Goal: Task Accomplishment & Management: Manage account settings

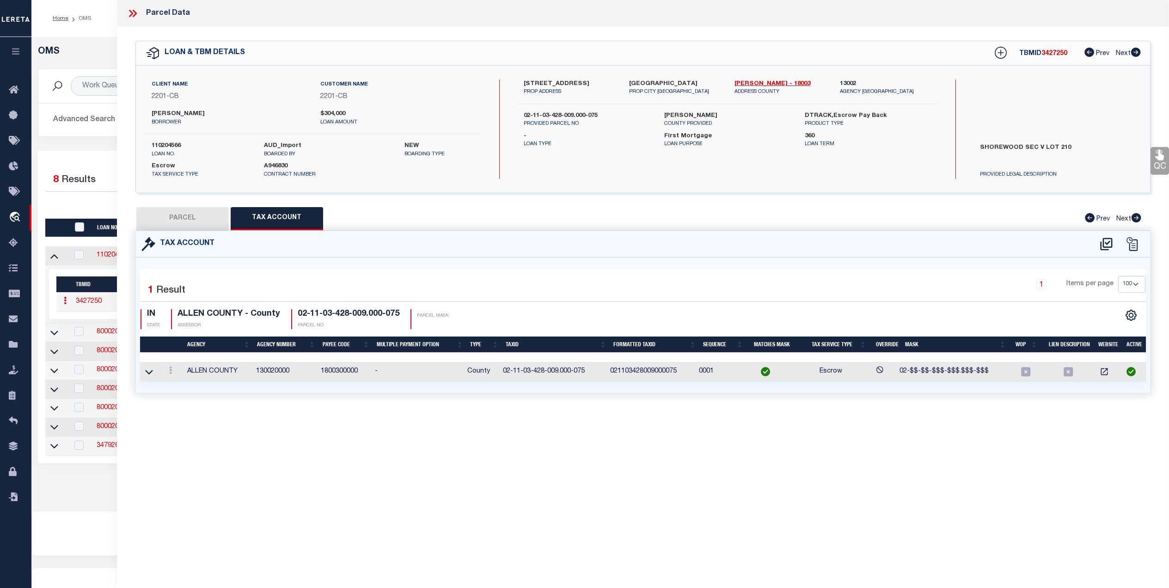
select select "200"
select select "100"
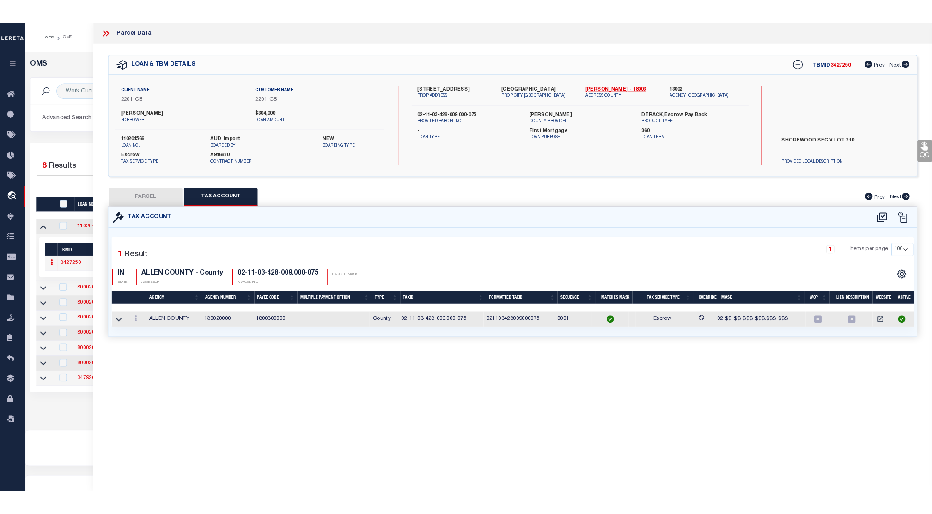
scroll to position [9, 0]
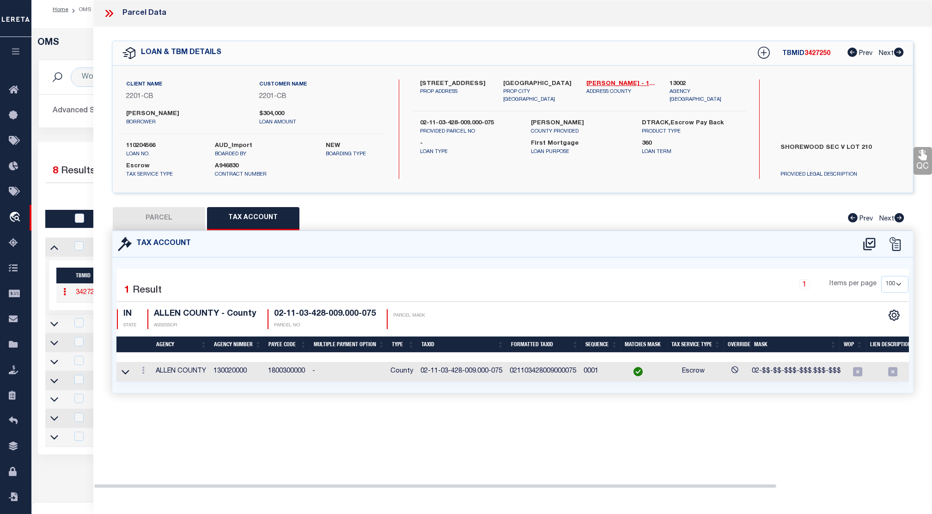
click at [110, 18] on icon at bounding box center [109, 13] width 12 height 12
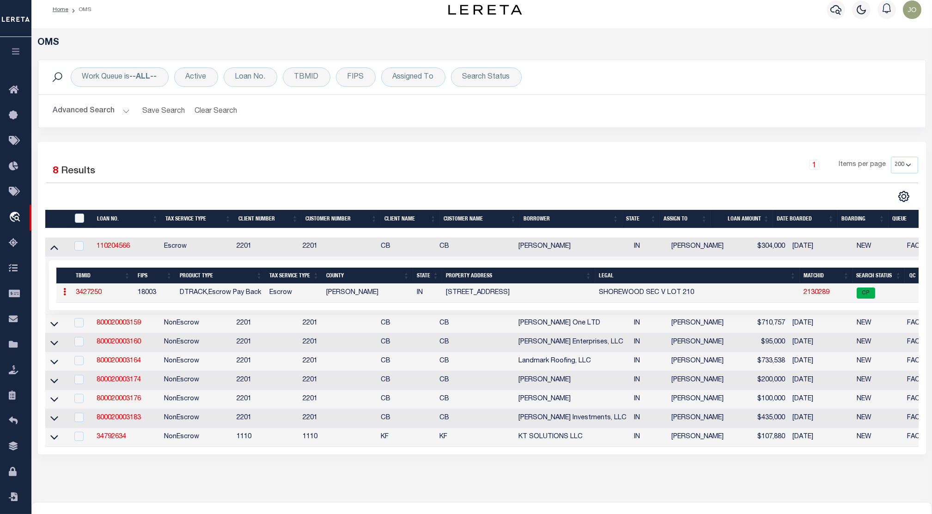
click at [17, 49] on icon "button" at bounding box center [16, 51] width 11 height 8
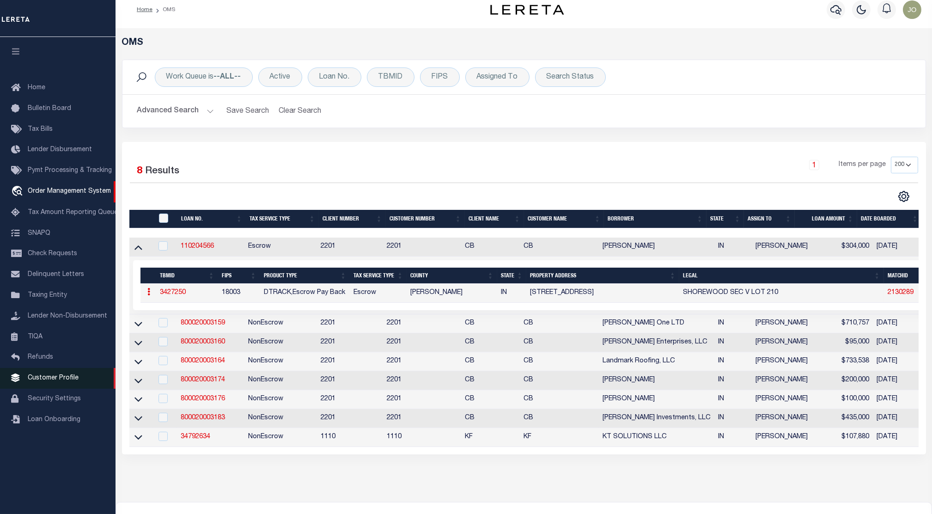
click at [69, 381] on span "Customer Profile" at bounding box center [53, 378] width 51 height 6
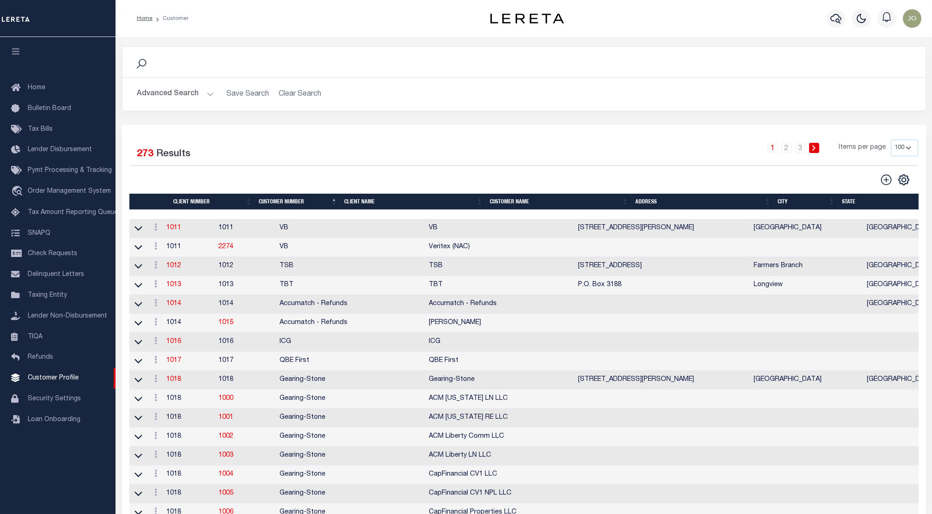
click at [200, 96] on button "Advanced Search" at bounding box center [175, 94] width 77 height 18
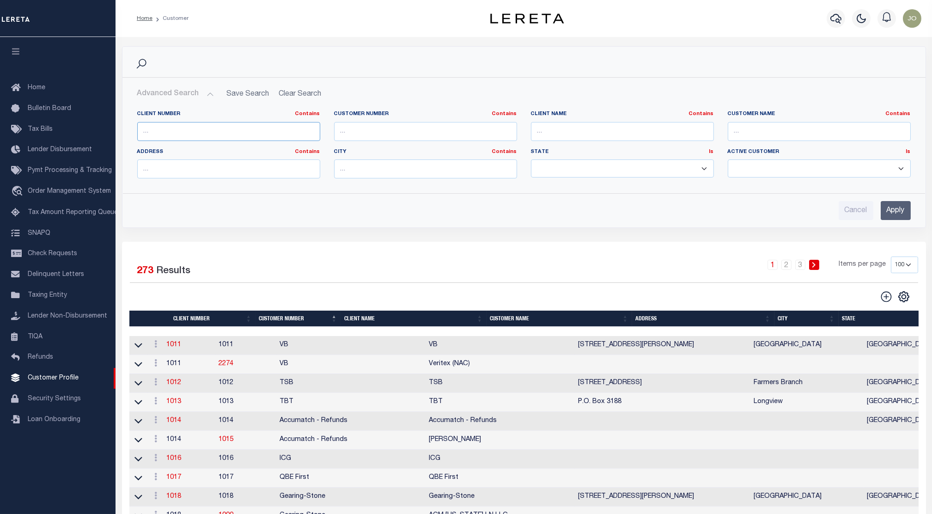
click at [264, 126] on input "text" at bounding box center [228, 131] width 183 height 19
type input "2241"
click at [900, 208] on input "Apply" at bounding box center [896, 210] width 30 height 19
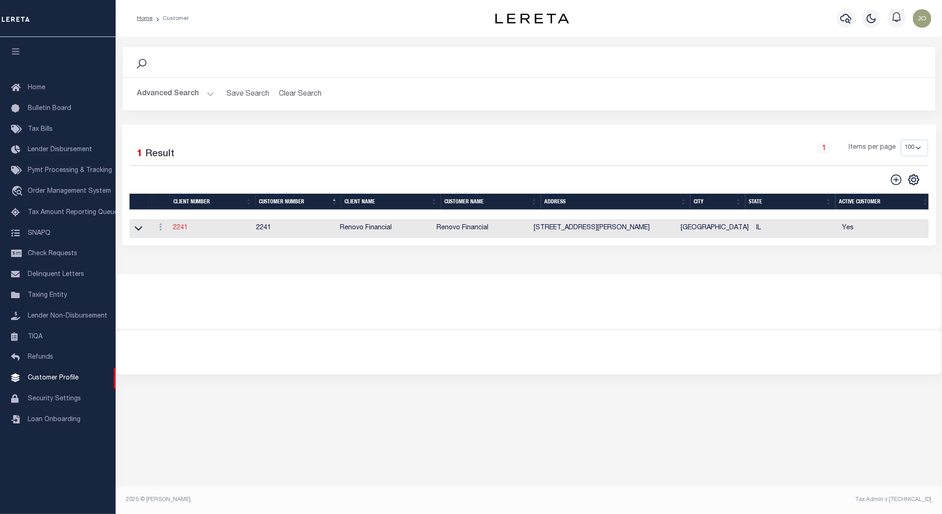
click at [186, 228] on link "2241" at bounding box center [180, 228] width 15 height 6
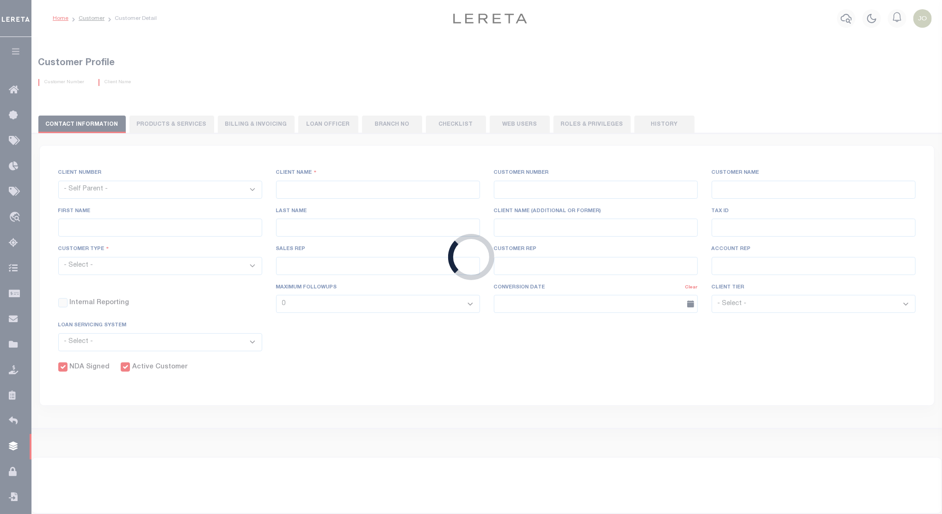
select select
type input "Renovo Financial"
type input "2241"
type input "Renovo Financial"
type input "Steven"
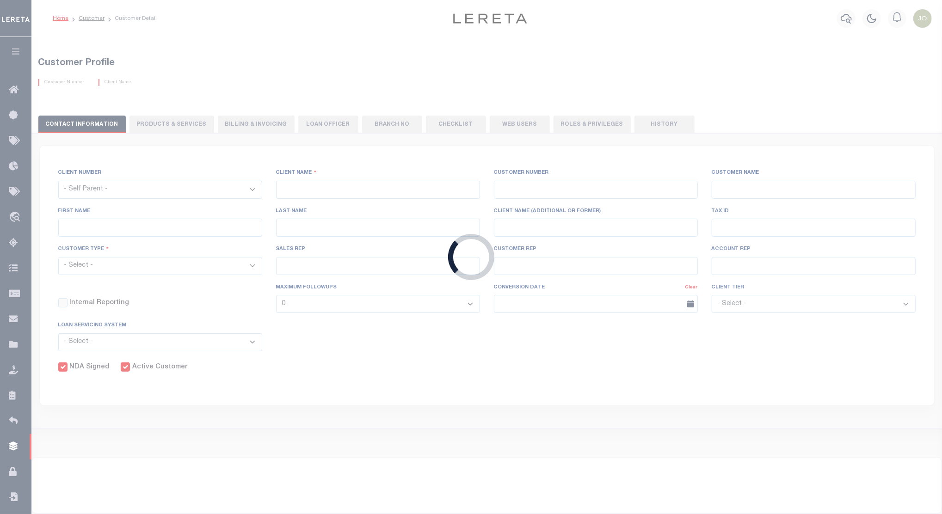
type input "Klemp"
select select "Mixed Portfolio"
type input "Tiffany Stringfellow"
type input "Barbara Kendrick"
type input "Debbie Vecellio"
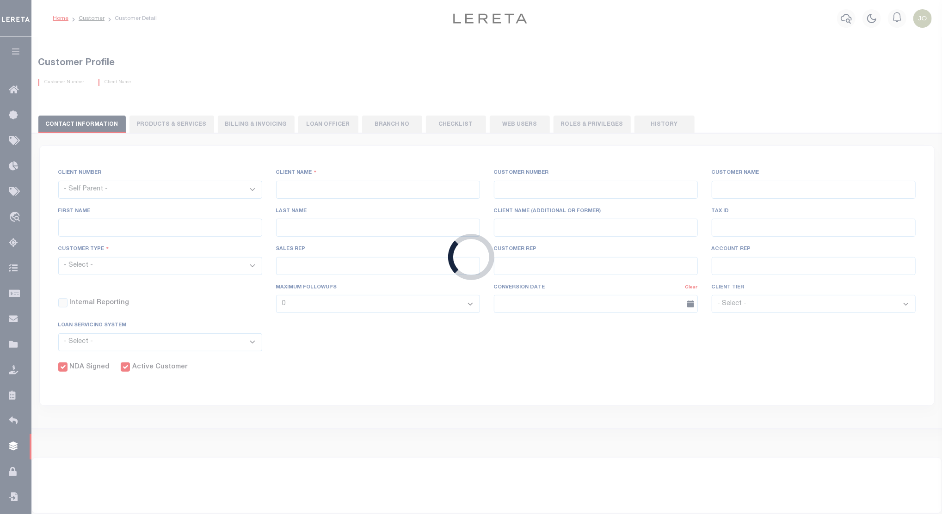
checkbox input "true"
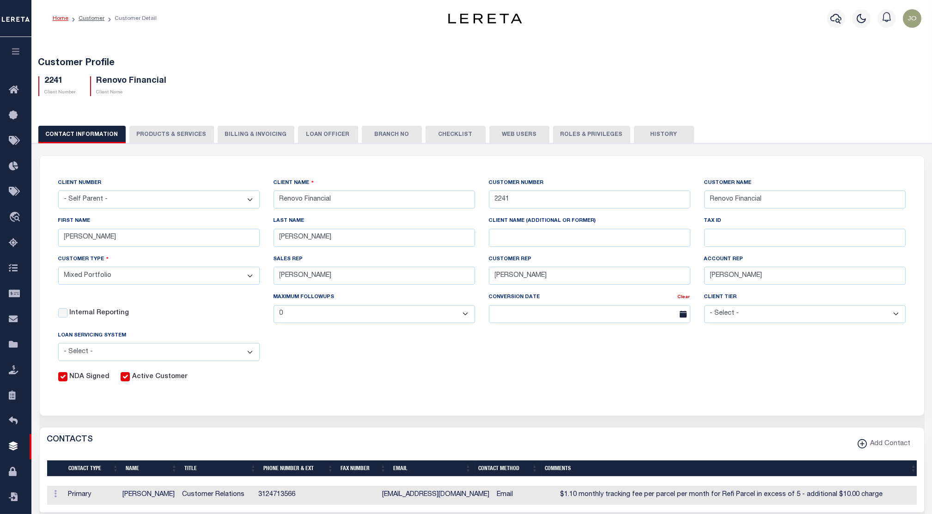
click at [251, 139] on button "Billing & Invoicing" at bounding box center [256, 135] width 77 height 18
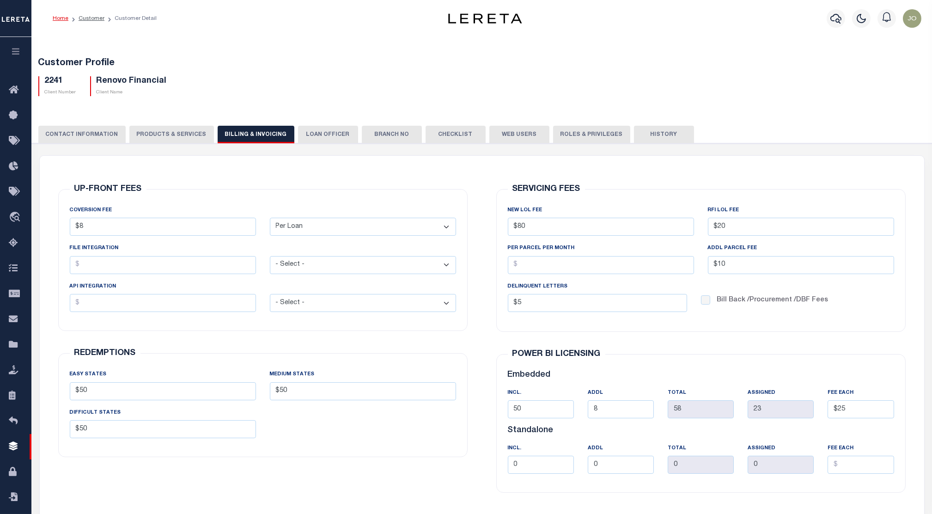
click at [322, 138] on button "LOAN OFFICER" at bounding box center [328, 135] width 60 height 18
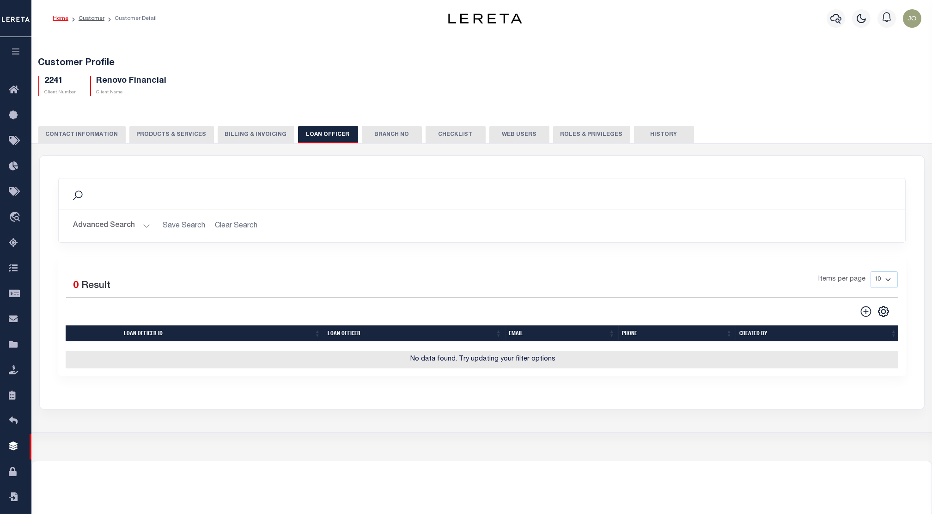
click at [376, 129] on button "Branch No" at bounding box center [392, 135] width 60 height 18
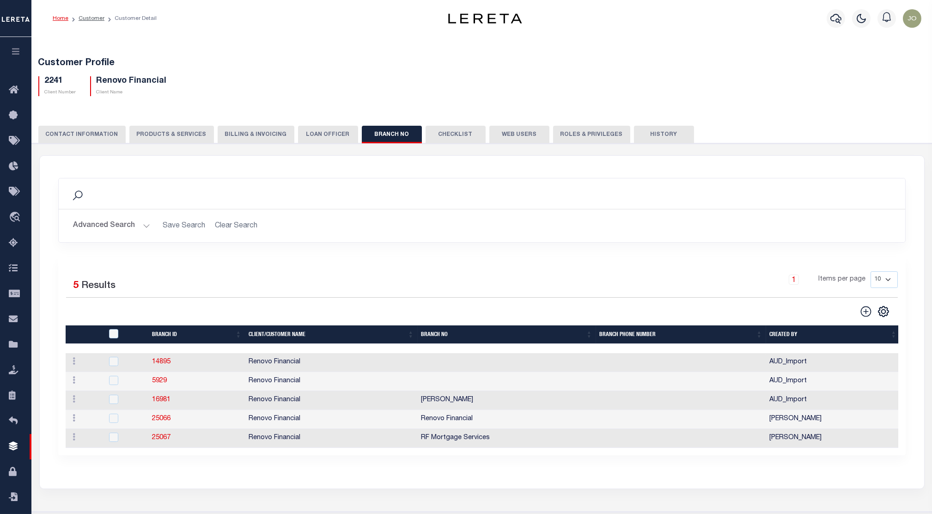
click at [262, 135] on button "Billing & Invoicing" at bounding box center [256, 135] width 77 height 18
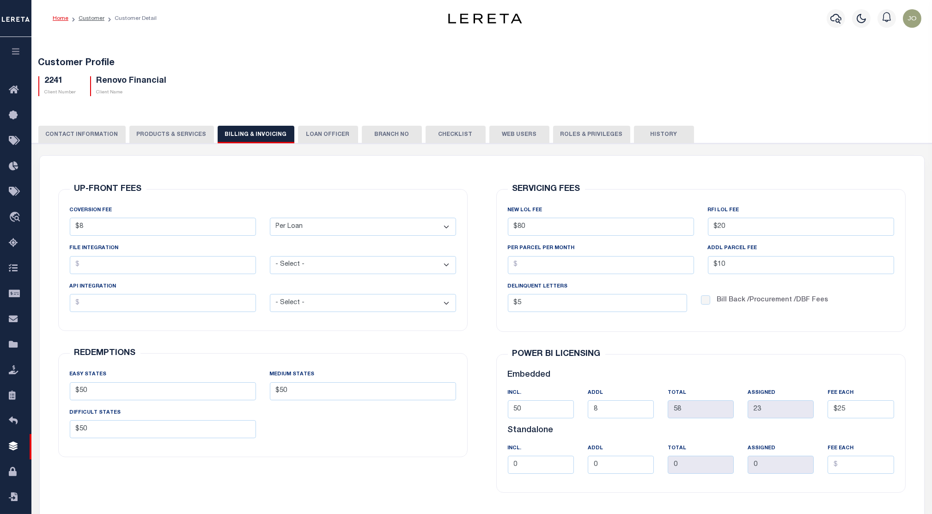
click at [171, 137] on button "PRODUCTS & SERVICES" at bounding box center [171, 135] width 85 height 18
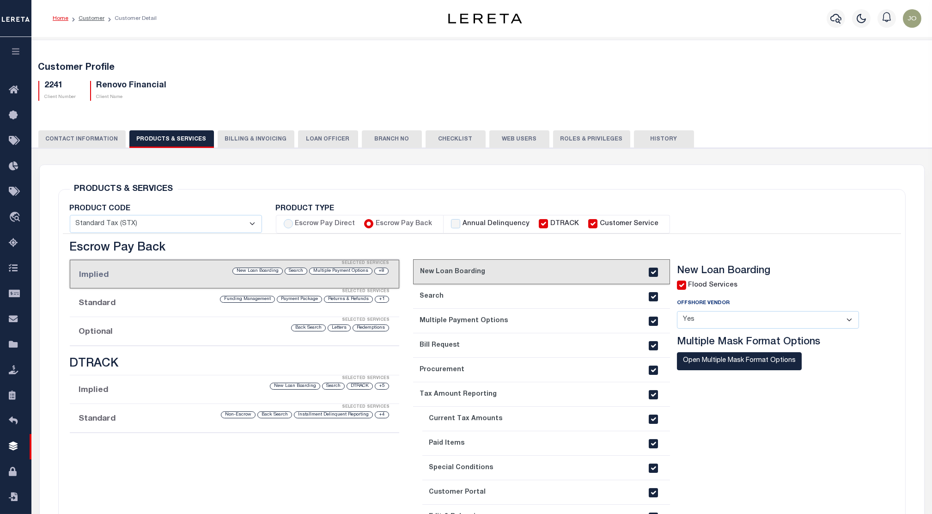
click at [73, 133] on button "CONTACT INFORMATION" at bounding box center [81, 139] width 87 height 18
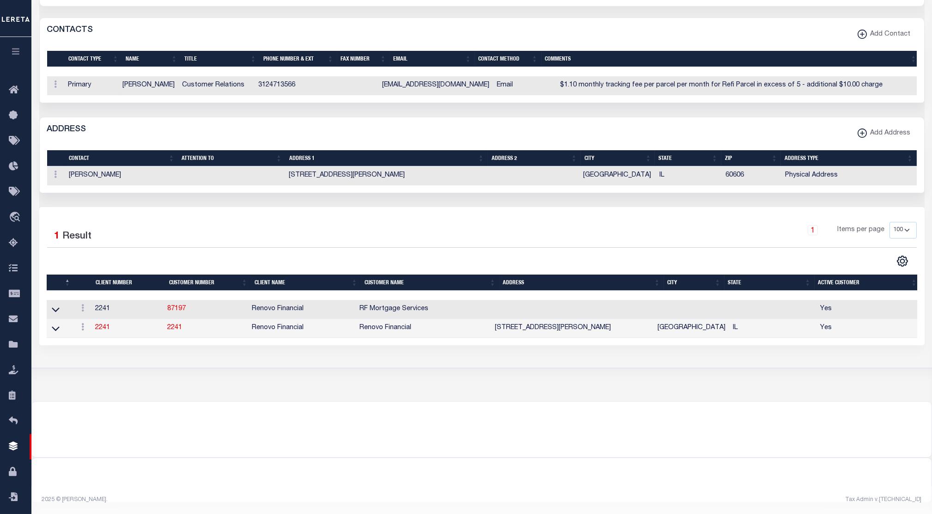
scroll to position [61, 0]
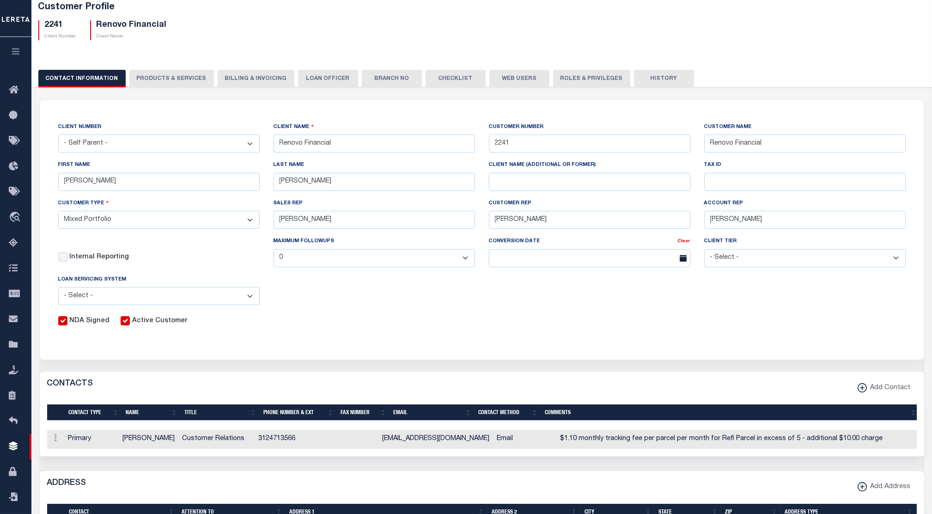
click at [165, 70] on button "PRODUCTS & SERVICES" at bounding box center [171, 79] width 85 height 18
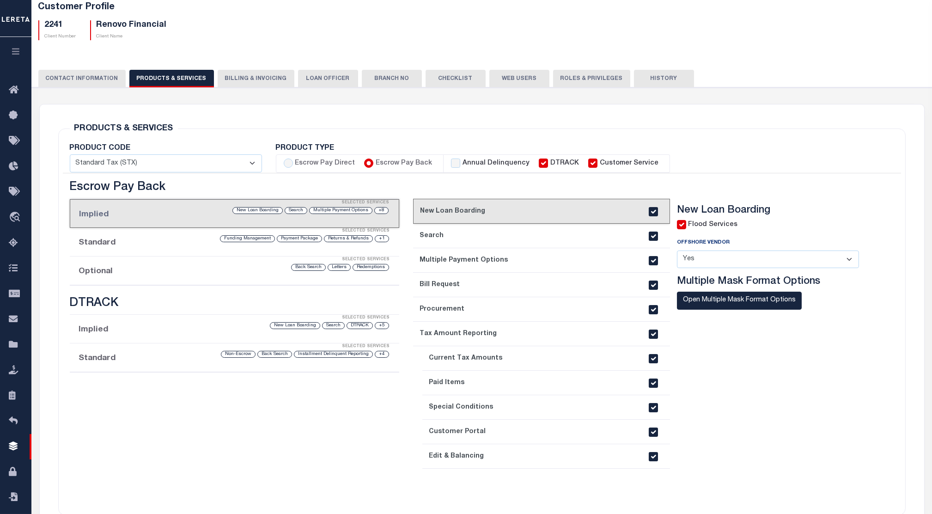
select select "STX"
click at [222, 273] on li "Optional Selected Services Redemptions Letters Back Search" at bounding box center [235, 271] width 330 height 29
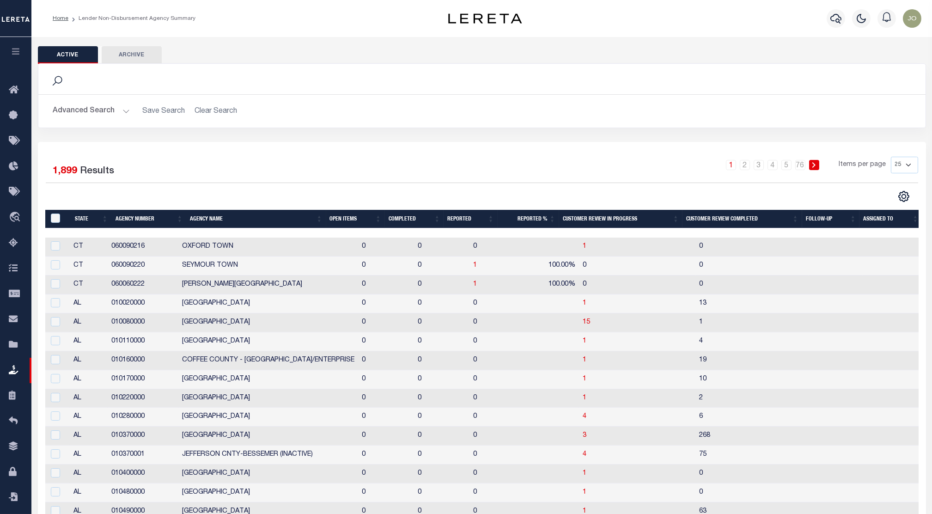
click at [539, 170] on div "1 2 3 4 5 … 76 Items per page 25 50 100 200" at bounding box center [592, 169] width 651 height 24
click at [538, 171] on div "1 2 3 4 5 … 76 Items per page 25 50 100 200" at bounding box center [592, 169] width 651 height 24
click at [116, 113] on button "Advanced Search" at bounding box center [91, 111] width 77 height 18
